Goal: Task Accomplishment & Management: Manage account settings

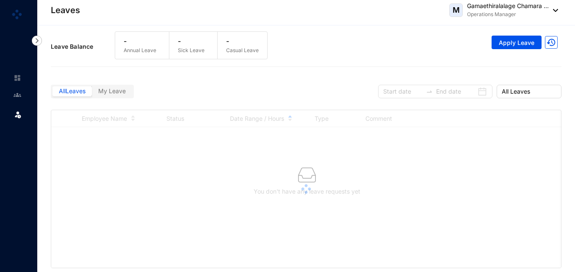
click at [525, 92] on span "All Leaves" at bounding box center [529, 91] width 55 height 13
click at [512, 92] on span "All Leaves" at bounding box center [529, 91] width 55 height 13
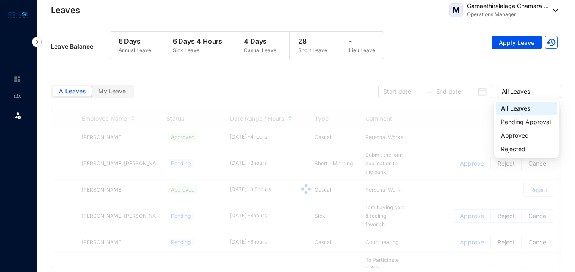
click at [514, 118] on div at bounding box center [306, 189] width 510 height 158
click at [514, 123] on div at bounding box center [306, 189] width 510 height 158
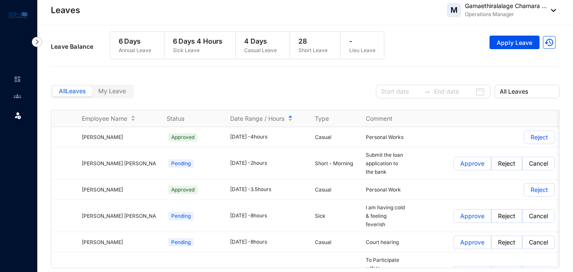
click at [481, 88] on div at bounding box center [433, 92] width 114 height 14
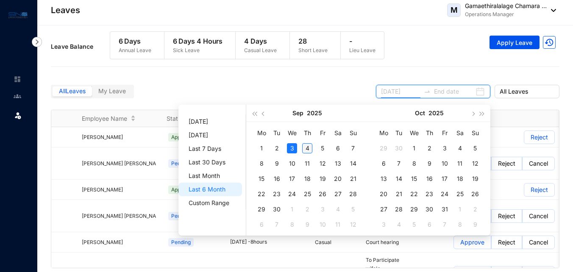
type input "[DATE]"
click at [306, 147] on div "4" at bounding box center [307, 148] width 10 height 10
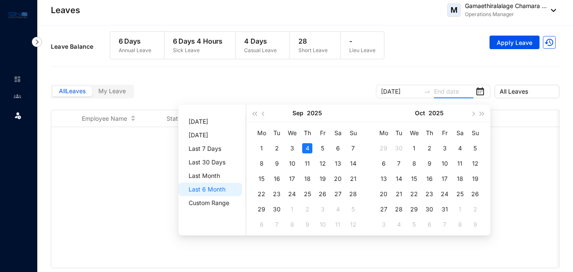
type input "[DATE]"
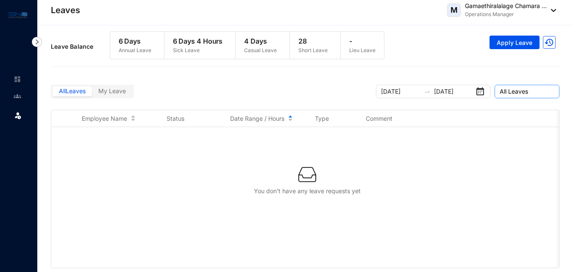
click at [508, 94] on span "All Leaves" at bounding box center [527, 91] width 55 height 13
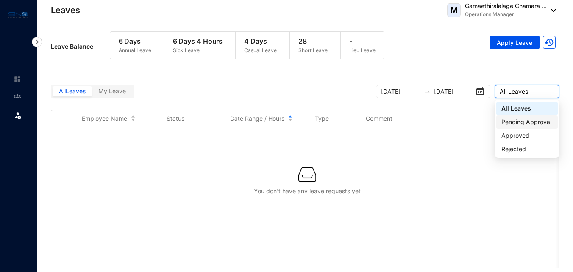
click at [516, 123] on div "Pending Approval" at bounding box center [526, 121] width 51 height 9
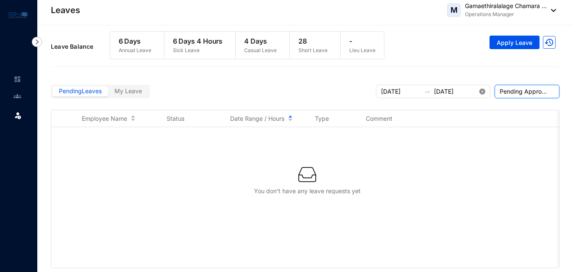
click at [482, 92] on icon "close-circle" at bounding box center [482, 92] width 6 height 6
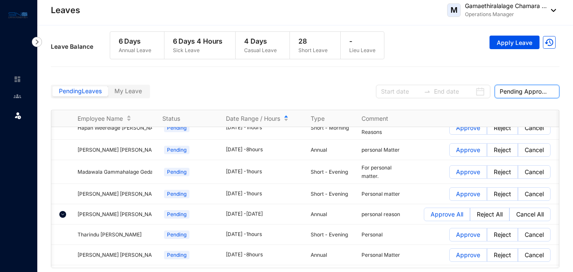
scroll to position [2242, 4]
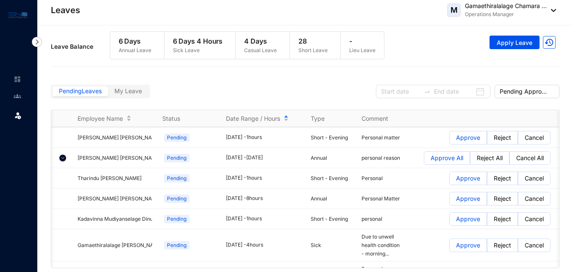
click at [404, 16] on div "Leaves [PERSON_NAME] Chamara ... Operations Manager" at bounding box center [303, 10] width 505 height 17
drag, startPoint x: 486, startPoint y: 247, endPoint x: 452, endPoint y: 236, distance: 36.2
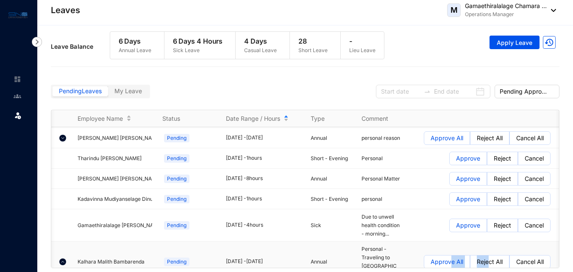
scroll to position [2268, 4]
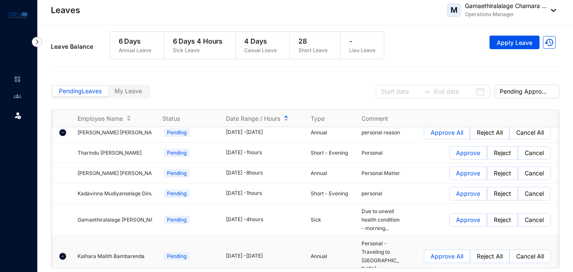
click at [431, 236] on td "Approve All Reject All Cancel All" at bounding box center [487, 256] width 170 height 41
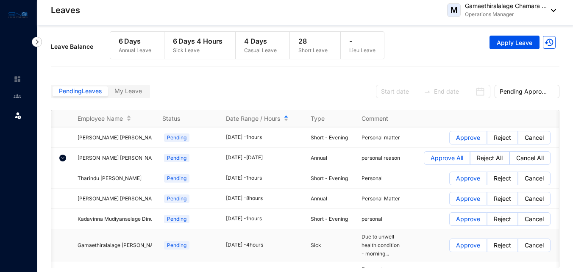
scroll to position [6, 0]
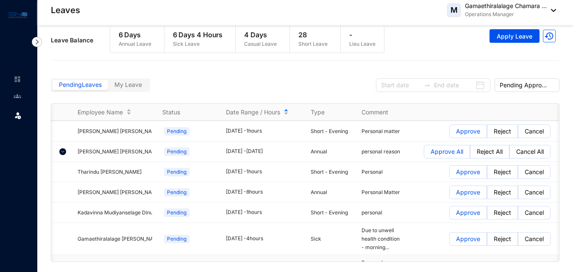
click at [446, 269] on p "Approve All" at bounding box center [447, 275] width 33 height 13
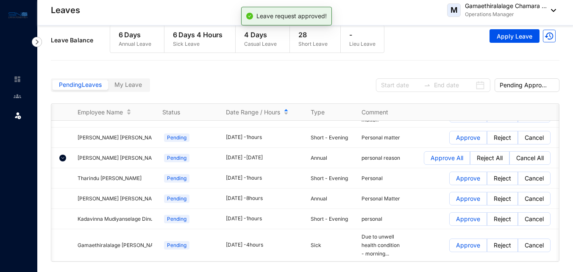
scroll to position [2210, 4]
